Goal: Find specific page/section: Find specific page/section

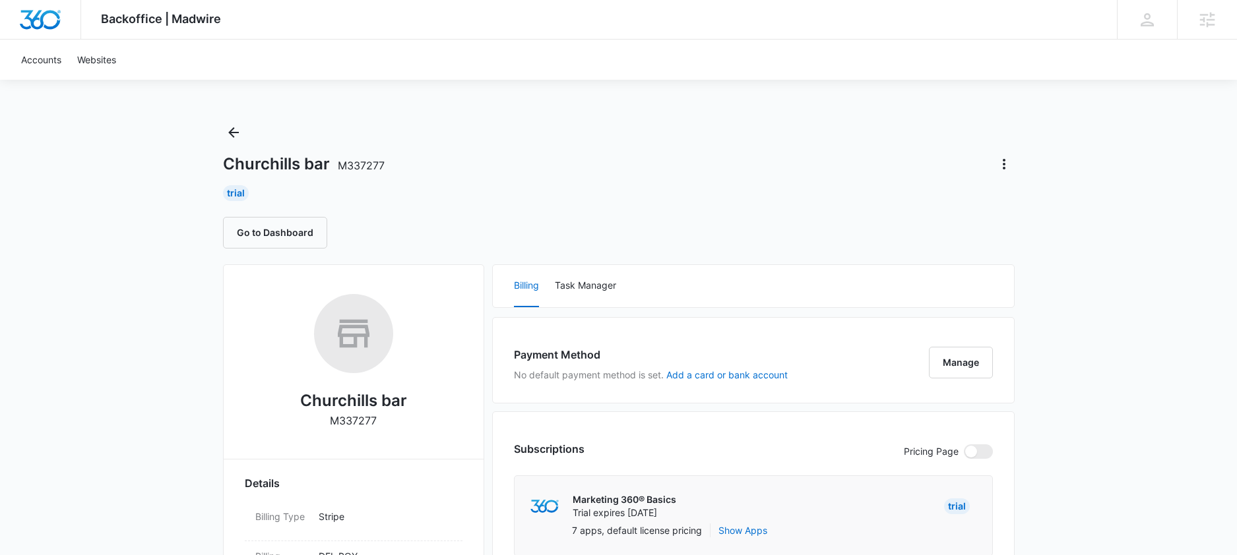
click at [233, 133] on icon "Back" at bounding box center [233, 132] width 11 height 11
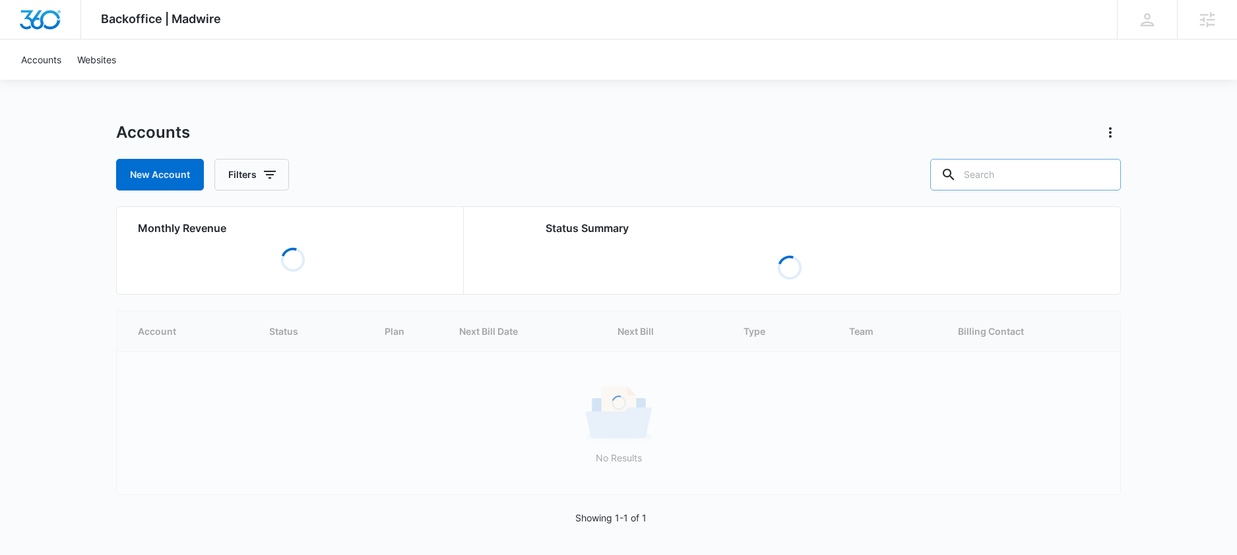
click at [1012, 187] on input "text" at bounding box center [1025, 175] width 191 height 32
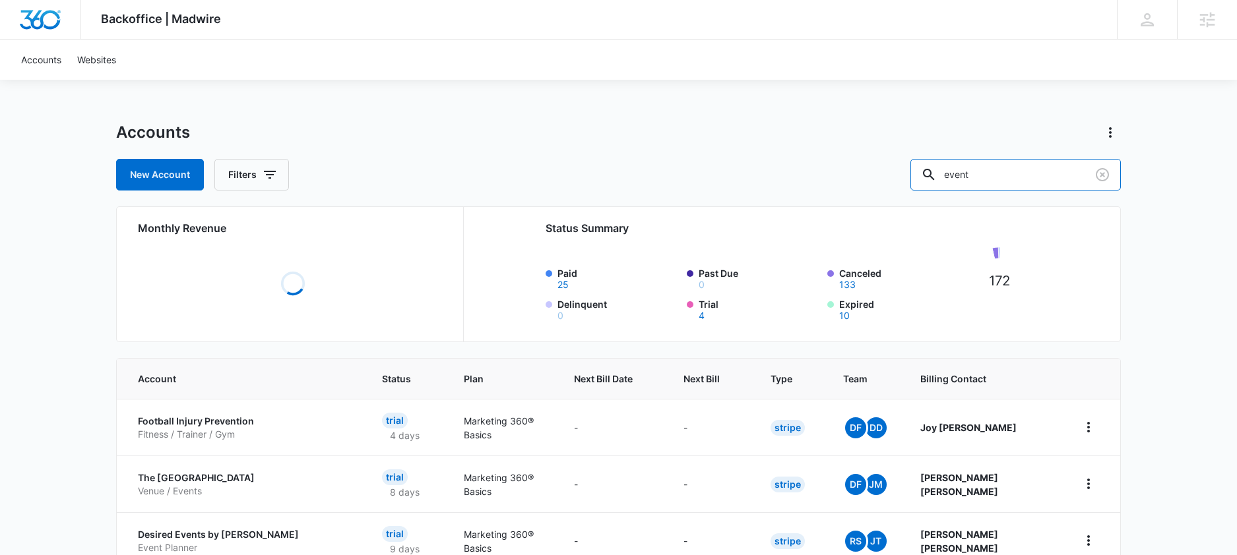
scroll to position [119, 0]
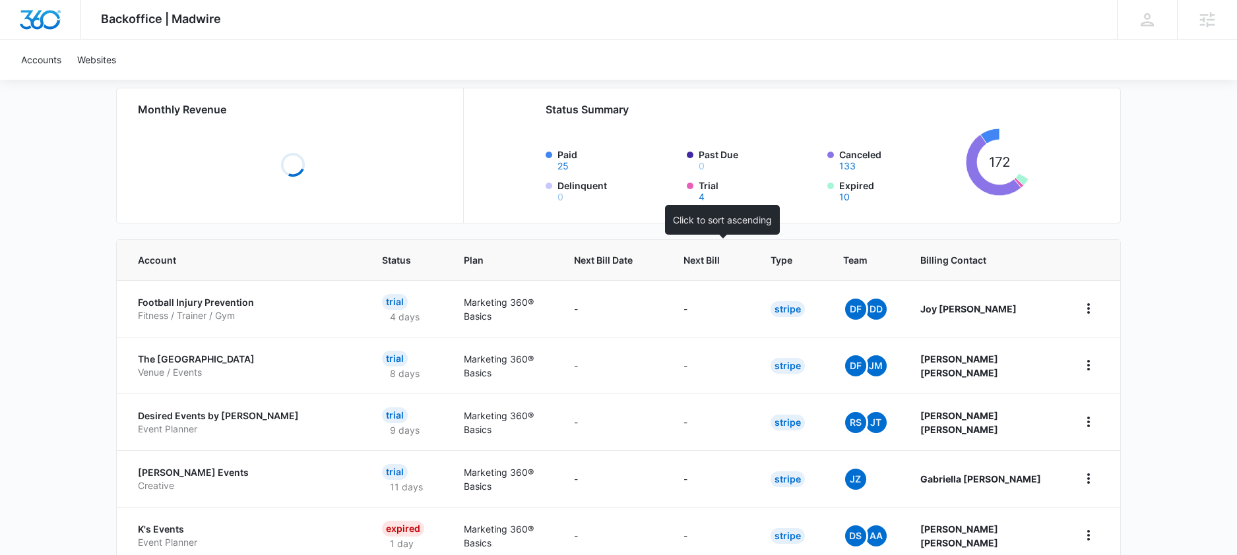
click at [720, 259] on th "Next Bill" at bounding box center [710, 260] width 87 height 40
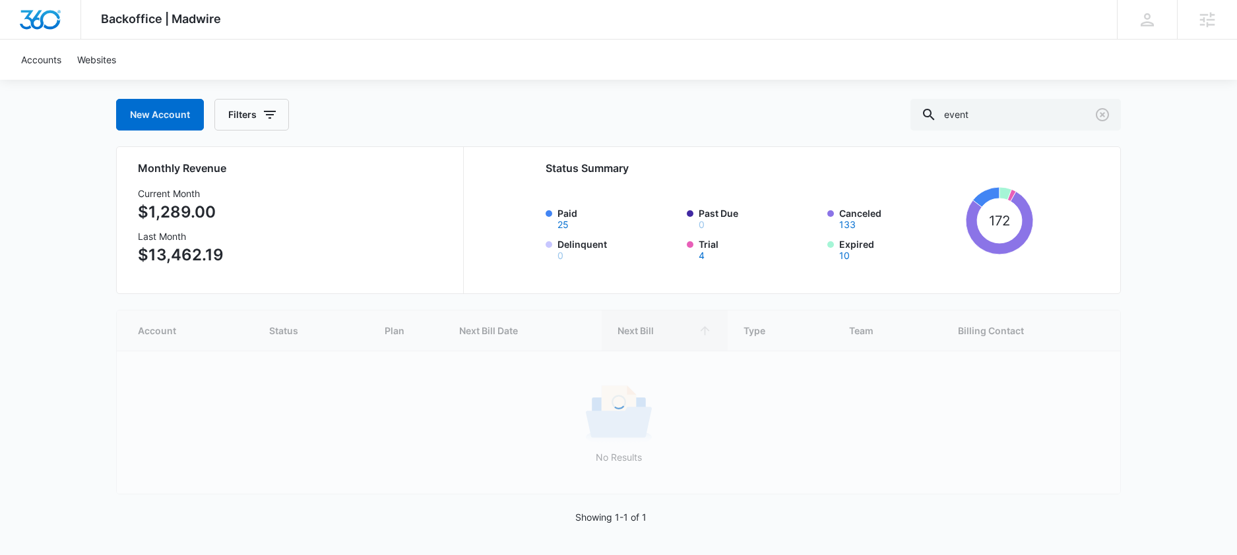
scroll to position [61, 0]
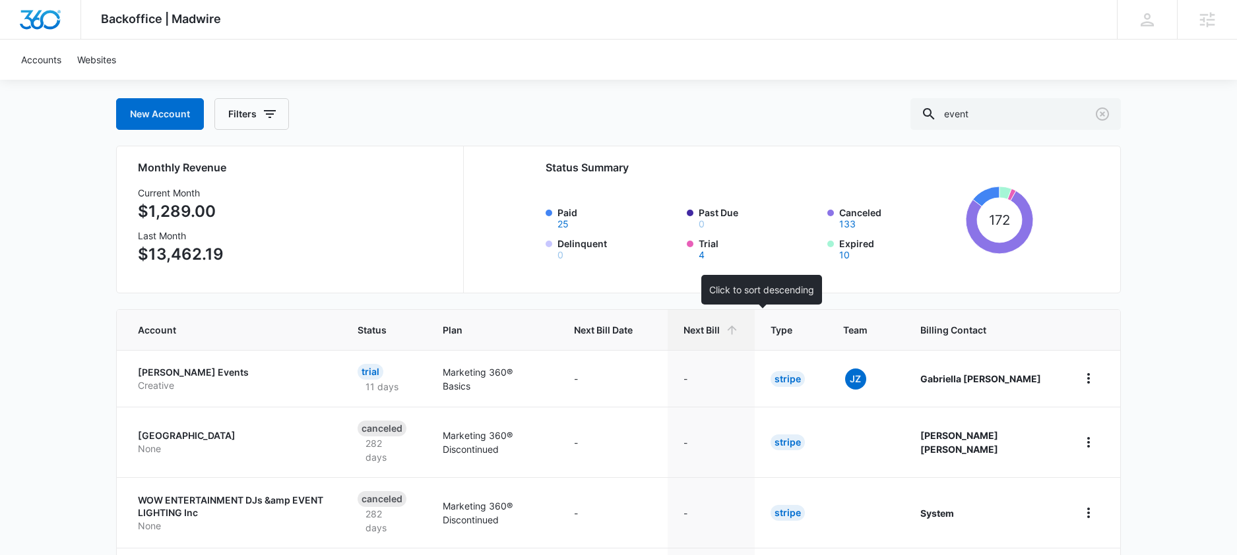
click at [720, 327] on span "Next Bill" at bounding box center [701, 330] width 36 height 14
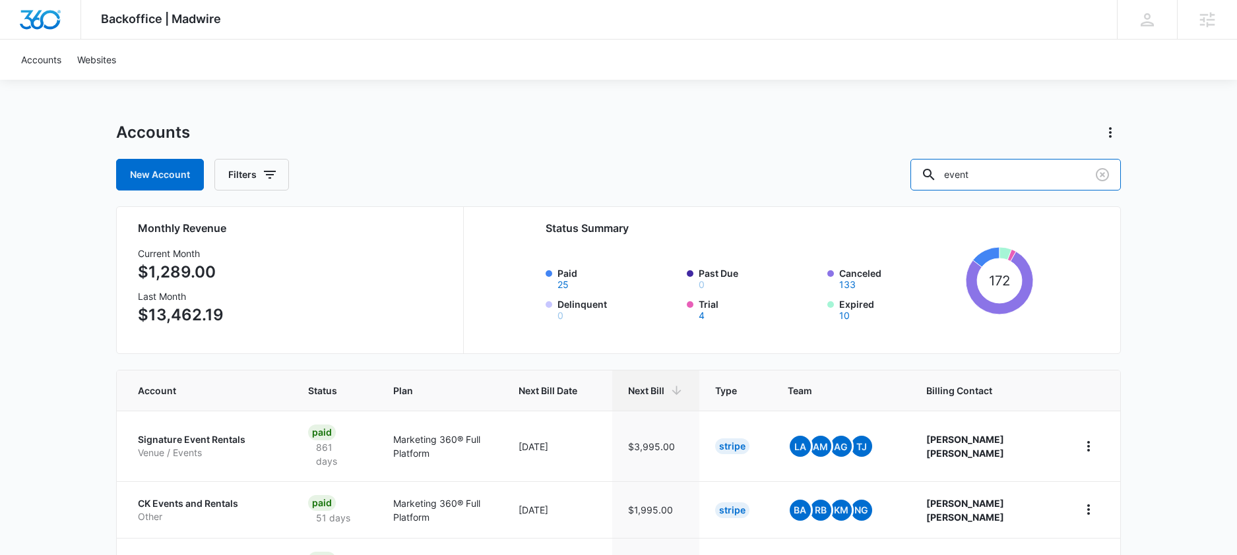
drag, startPoint x: 1047, startPoint y: 182, endPoint x: 937, endPoint y: 186, distance: 110.2
click at [951, 186] on div "event" at bounding box center [1015, 175] width 210 height 32
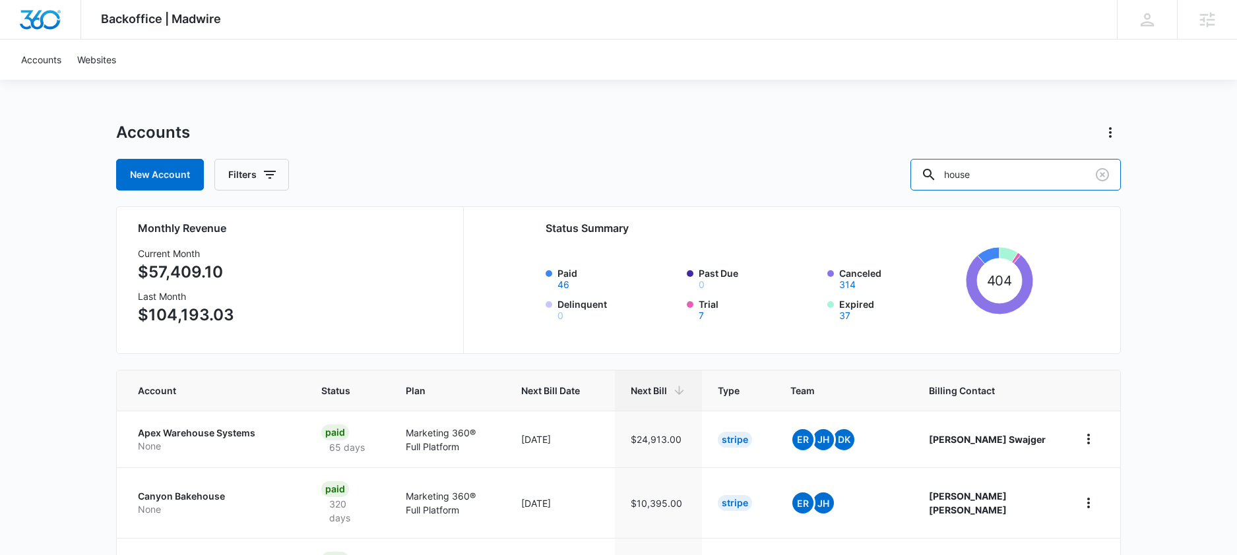
drag, startPoint x: 844, startPoint y: 181, endPoint x: 824, endPoint y: 181, distance: 19.1
click at [824, 181] on div "New Account Filters house" at bounding box center [618, 175] width 1005 height 32
type input "wedding"
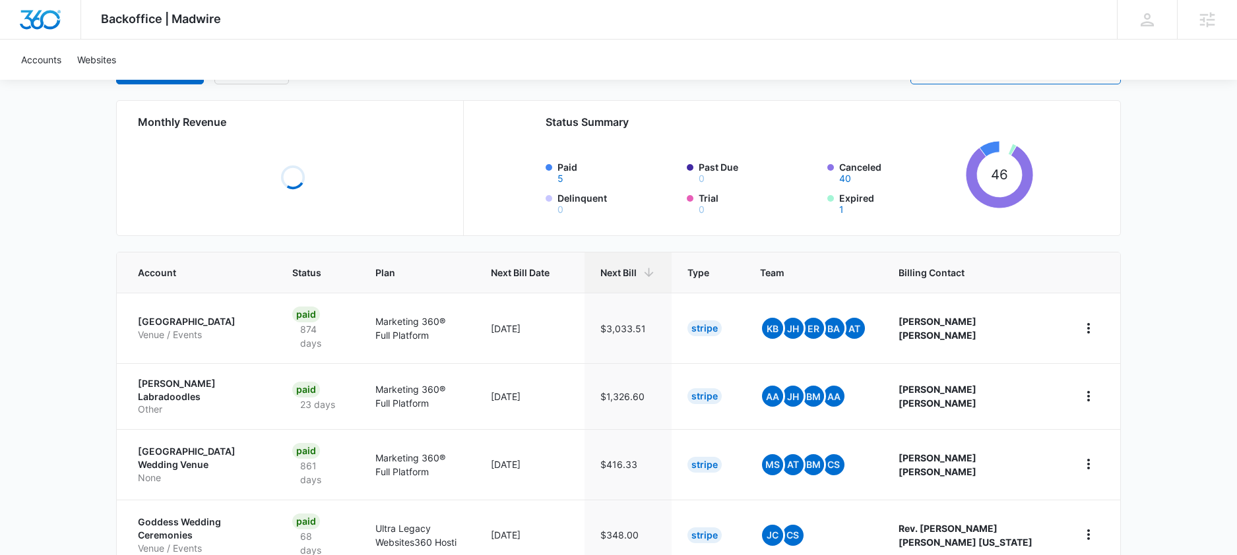
scroll to position [251, 0]
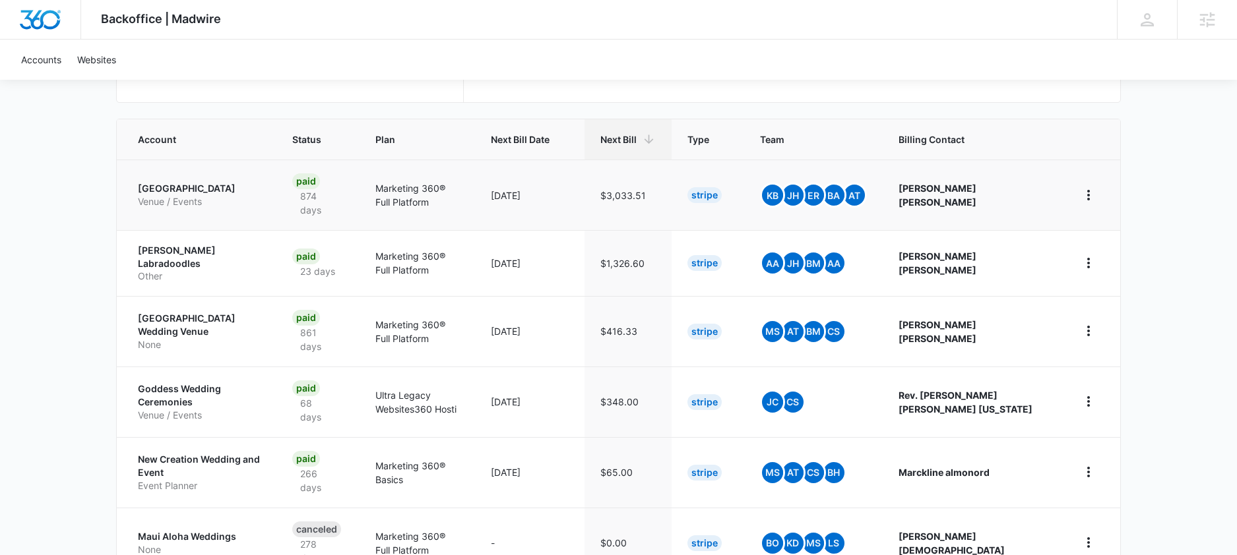
drag, startPoint x: 127, startPoint y: 184, endPoint x: 272, endPoint y: 187, distance: 145.1
click at [272, 187] on td "Rhinestone Wedding Chapel Venue / Events" at bounding box center [197, 195] width 160 height 71
copy p "Rhinestone Wedding Chapel"
drag, startPoint x: 148, startPoint y: 310, endPoint x: 291, endPoint y: 323, distance: 143.0
click at [261, 323] on p "Whitehorse Steakhouse & Oak Meadow Ranch Wedding Venue" at bounding box center [199, 325] width 123 height 26
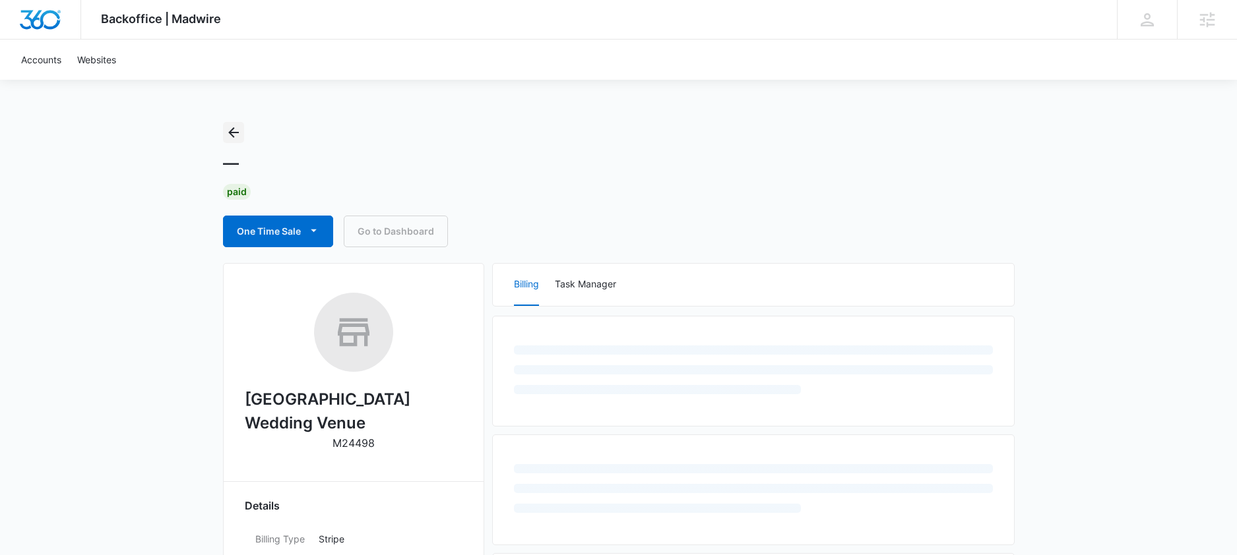
click at [233, 133] on icon "Back" at bounding box center [233, 132] width 11 height 11
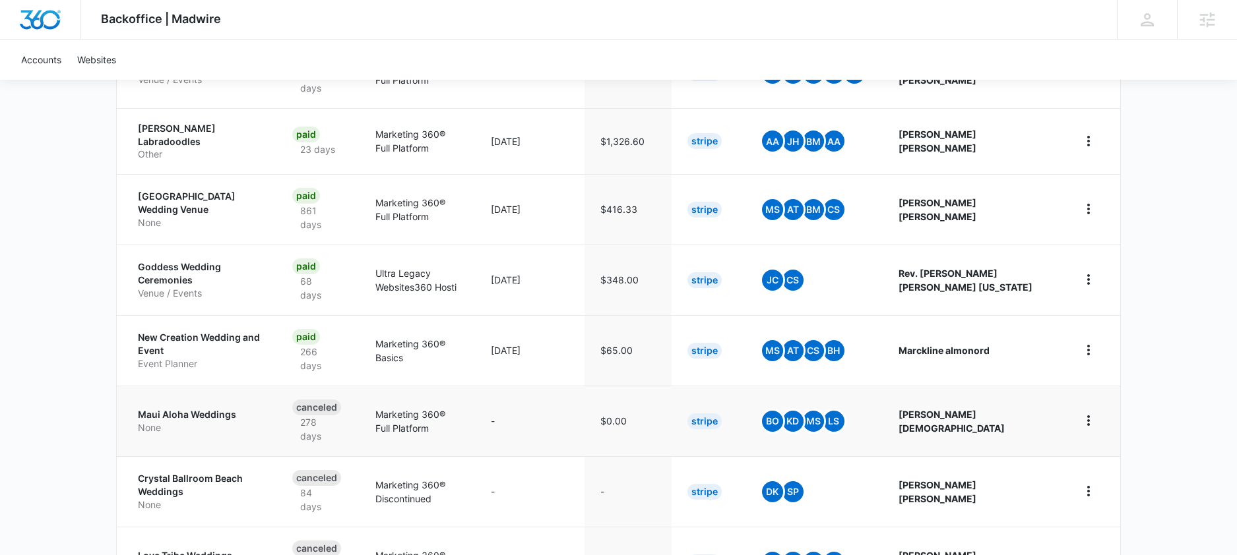
scroll to position [371, 0]
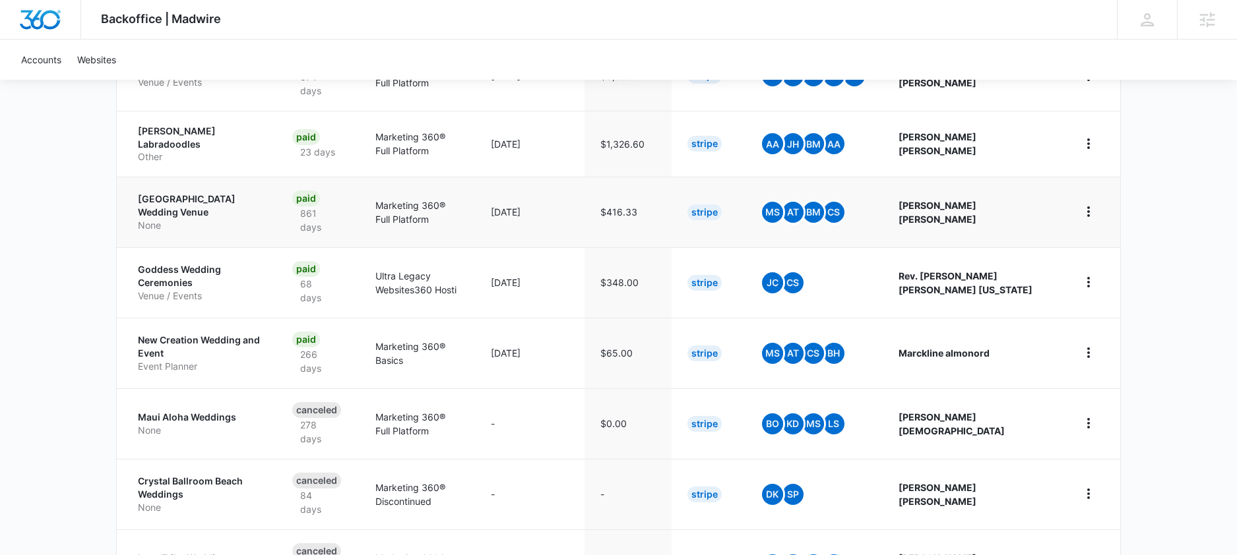
drag, startPoint x: 131, startPoint y: 192, endPoint x: 286, endPoint y: 201, distance: 154.6
click at [276, 201] on td "Whitehorse Steakhouse & Oak Meadow Ranch Wedding Venue None" at bounding box center [197, 212] width 160 height 71
copy p "Whitehorse Steakhouse & Oak Meadow Ranch Wedding Venue"
